Goal: Check status: Check status

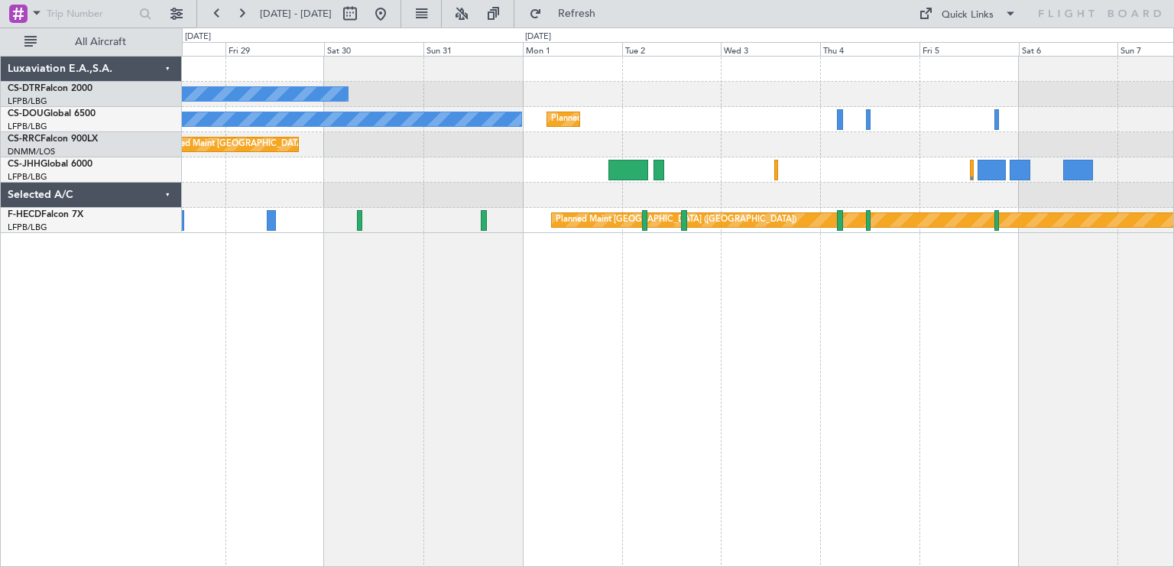
click at [166, 258] on div "No Crew No Crew Planned Maint Paris (Le Bourget) Planned Maint Paris (Le Bourge…" at bounding box center [587, 298] width 1174 height 540
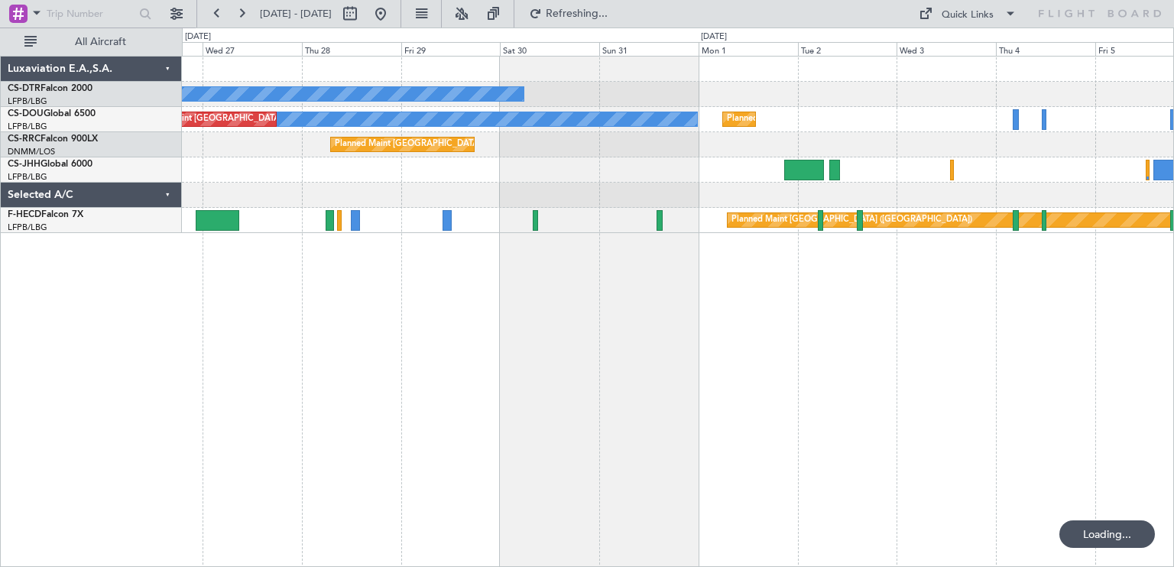
click at [453, 261] on div "No Crew No Crew Planned Maint Paris (Le Bourget) Planned Maint Paris (Le Bourge…" at bounding box center [678, 312] width 992 height 512
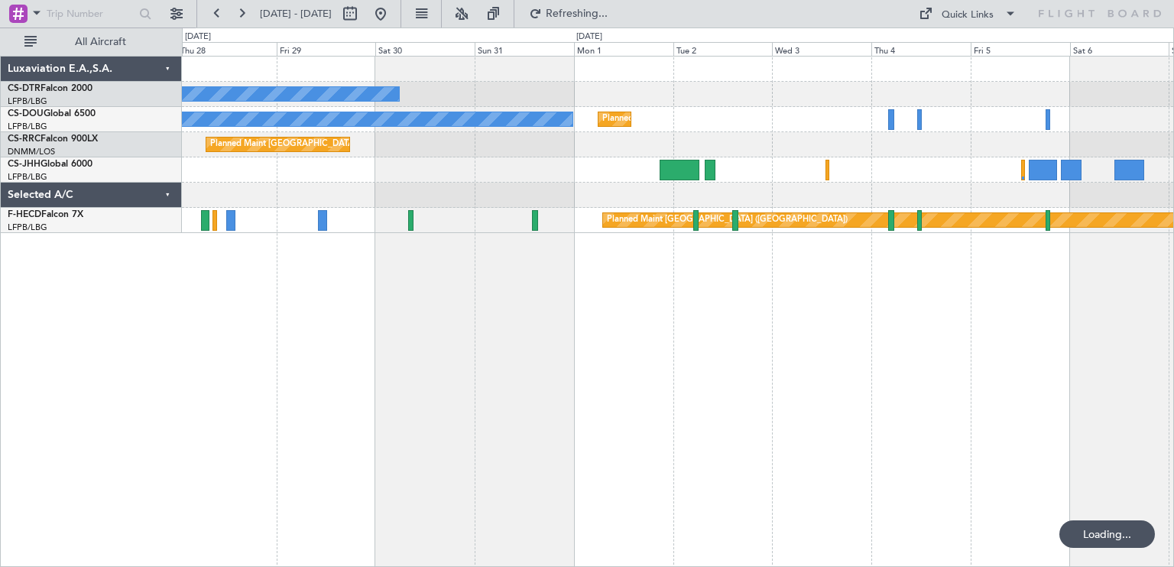
click at [788, 284] on div "No Crew Planned Maint Paris (Le Bourget) No Crew Planned Maint Paris (Le Bourge…" at bounding box center [678, 312] width 992 height 512
